Goal: Check status: Check status

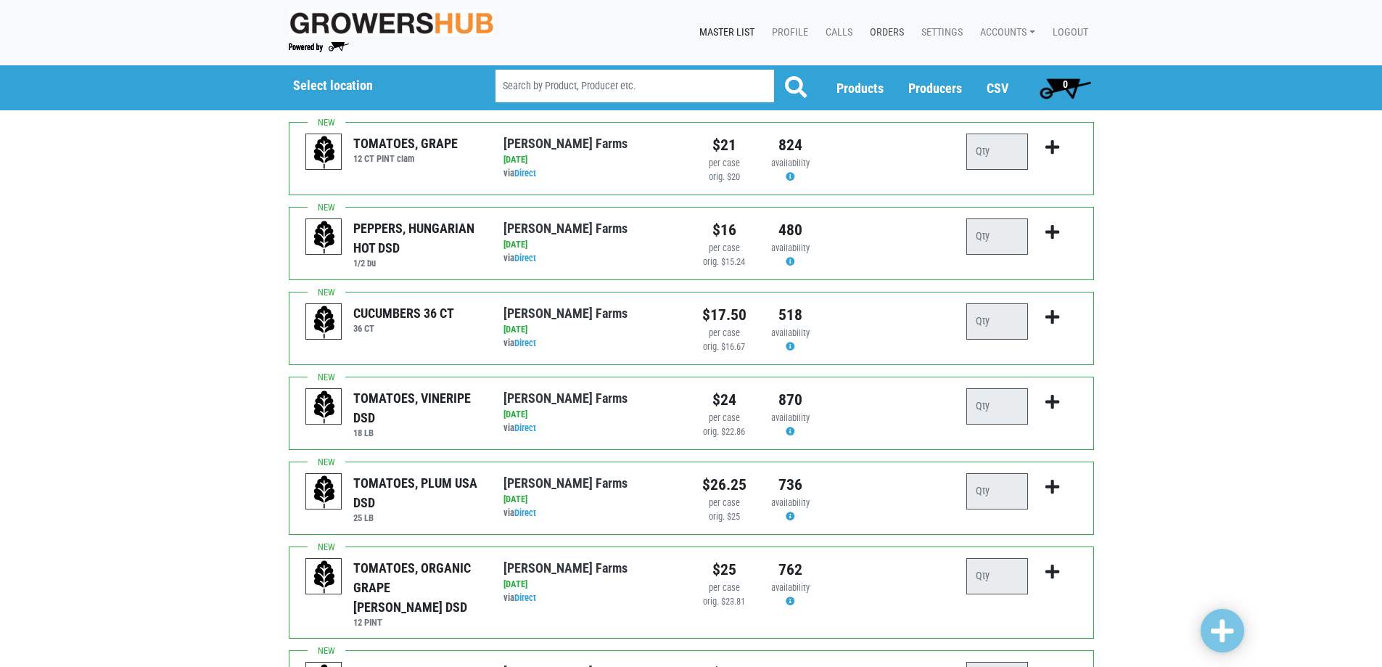
click at [867, 31] on link "Orders" at bounding box center [884, 33] width 52 height 28
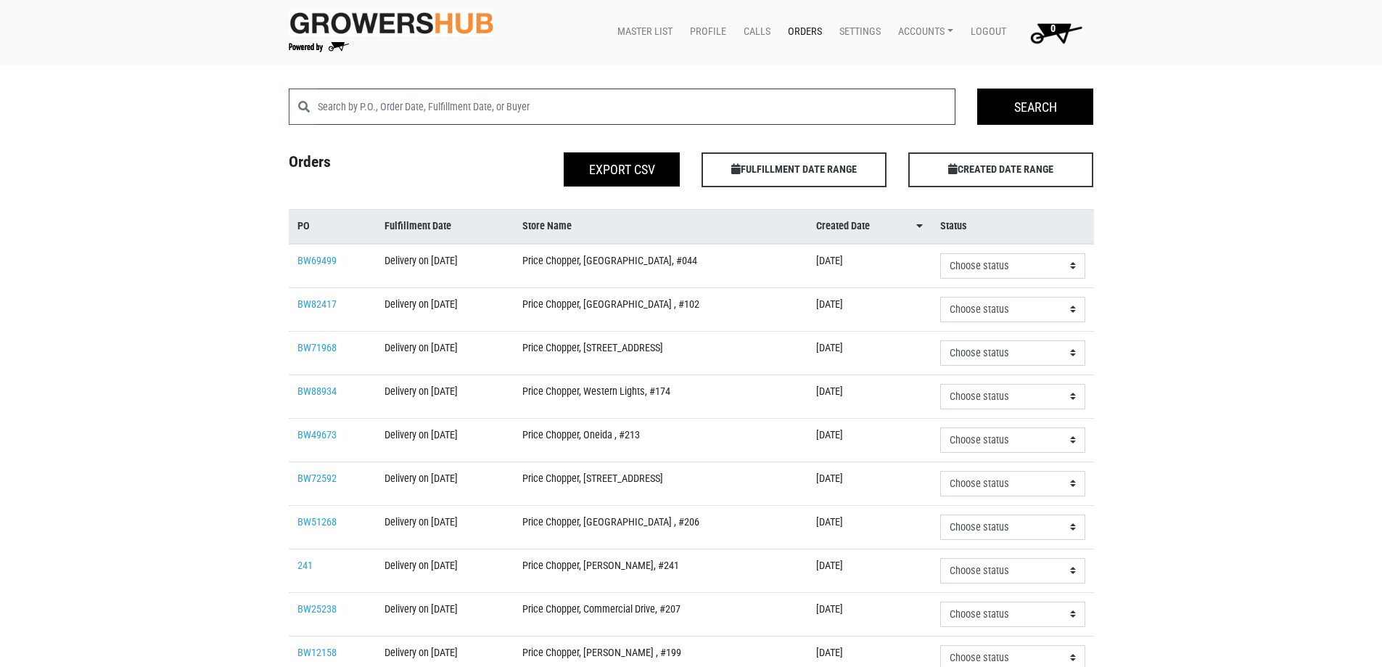
click at [477, 93] on input "search" at bounding box center [637, 107] width 639 height 36
type input "erie"
click input "Search" at bounding box center [0, 0] width 0 height 0
